Goal: Transaction & Acquisition: Purchase product/service

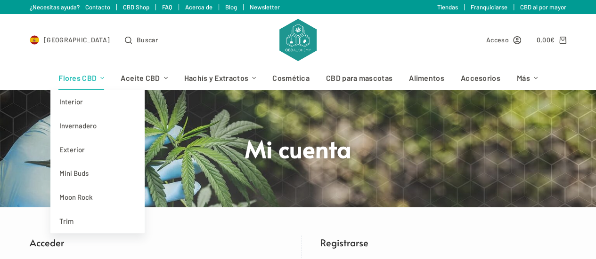
type input "miguel.angel.j.segura@gmail.com"
click at [84, 81] on link "Flores CBD" at bounding box center [81, 78] width 62 height 24
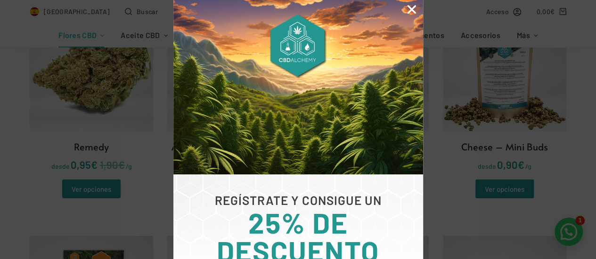
scroll to position [1223, 0]
drag, startPoint x: 411, startPoint y: 9, endPoint x: 411, endPoint y: 15, distance: 5.7
click at [411, 9] on icon "Close" at bounding box center [411, 9] width 12 height 12
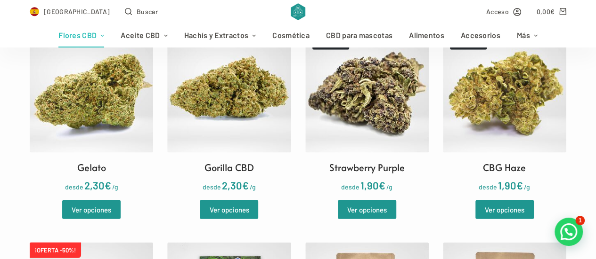
scroll to position [988, 0]
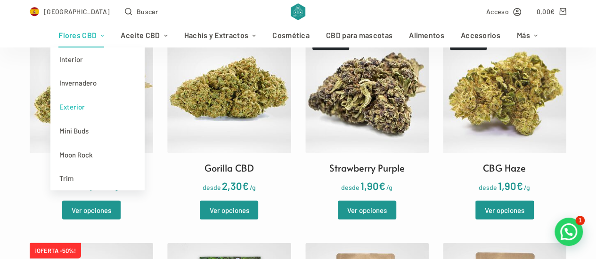
click at [76, 107] on link "Exterior" at bounding box center [97, 107] width 94 height 24
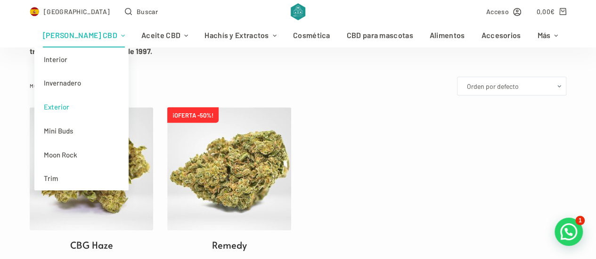
scroll to position [235, 0]
click at [81, 59] on link "Interior" at bounding box center [81, 60] width 94 height 24
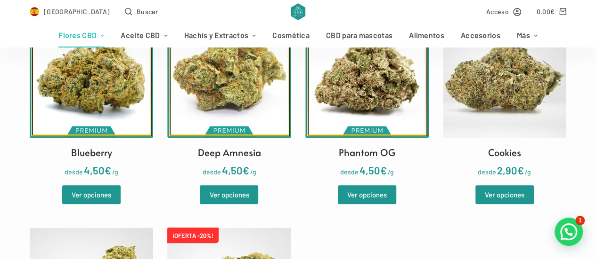
scroll to position [329, 0]
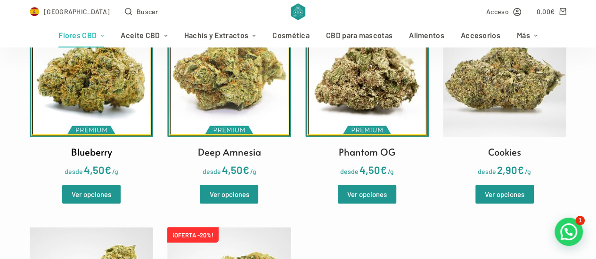
click at [116, 74] on img at bounding box center [91, 75] width 123 height 123
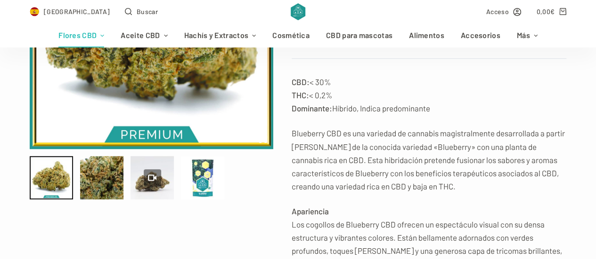
scroll to position [235, 0]
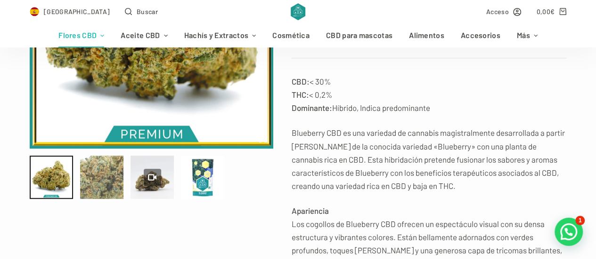
click at [97, 176] on div at bounding box center [101, 177] width 43 height 43
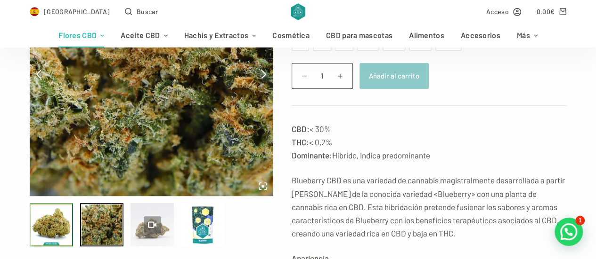
scroll to position [188, 0]
click at [142, 213] on div at bounding box center [151, 224] width 43 height 43
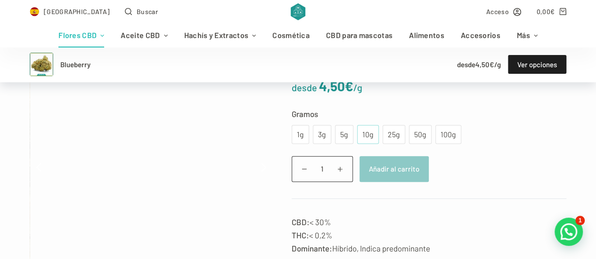
scroll to position [94, 0]
click at [363, 132] on div "10g" at bounding box center [368, 135] width 10 height 12
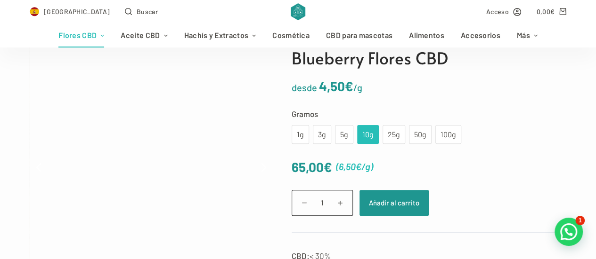
type input "22.56"
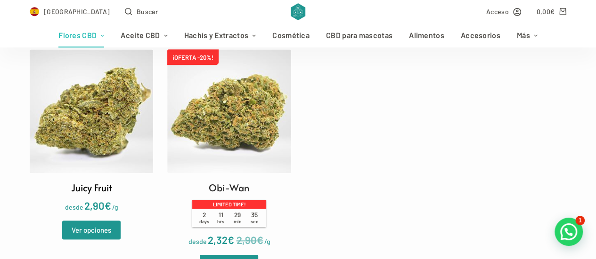
scroll to position [507, 0]
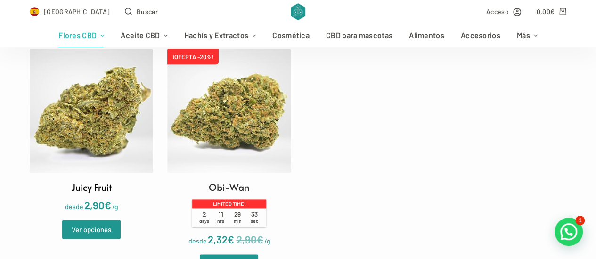
click at [94, 151] on img at bounding box center [91, 110] width 123 height 123
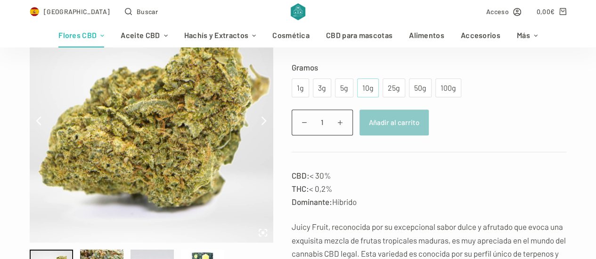
scroll to position [141, 0]
click at [364, 82] on div "10g" at bounding box center [368, 87] width 10 height 12
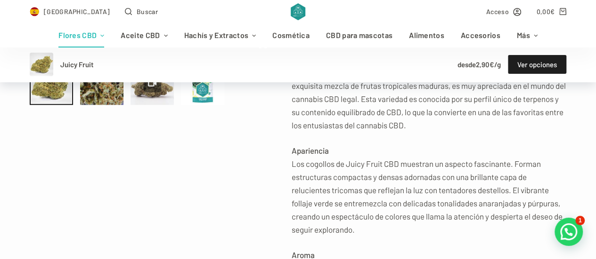
scroll to position [330, 0]
